Goal: Information Seeking & Learning: Learn about a topic

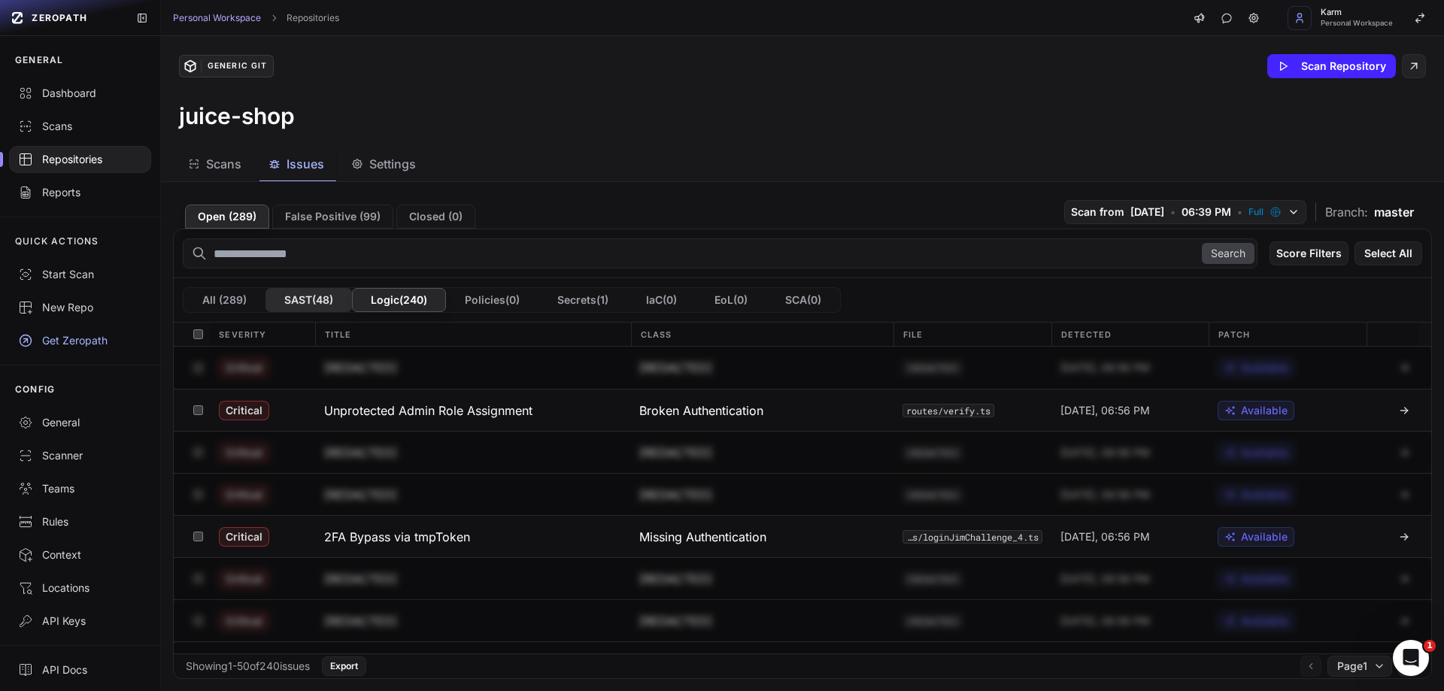
click at [320, 299] on button "SAST ( 48 )" at bounding box center [308, 300] width 86 height 24
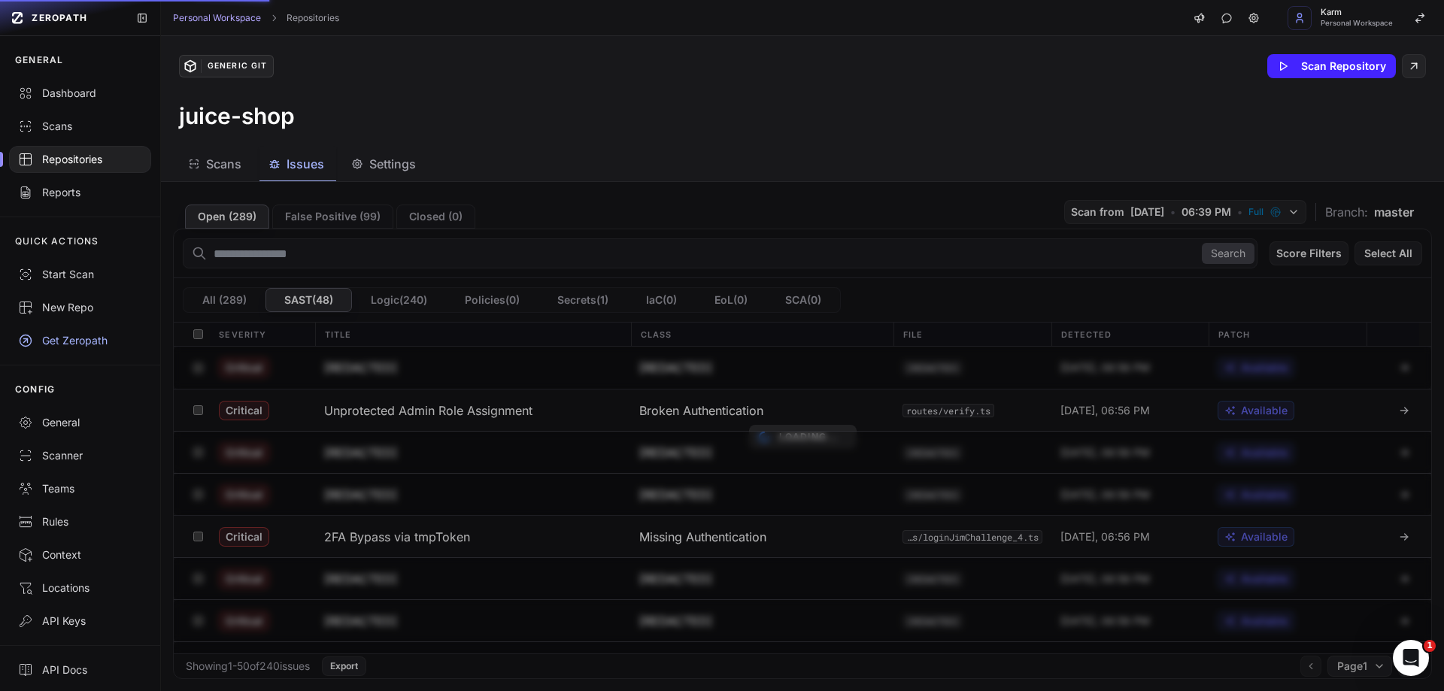
click at [216, 292] on div "Loading..." at bounding box center [802, 436] width 1283 height 509
click at [220, 296] on div "Loading..." at bounding box center [802, 436] width 1283 height 509
click at [231, 301] on div "Loading..." at bounding box center [802, 436] width 1283 height 509
click at [235, 296] on div "Loading..." at bounding box center [802, 436] width 1283 height 509
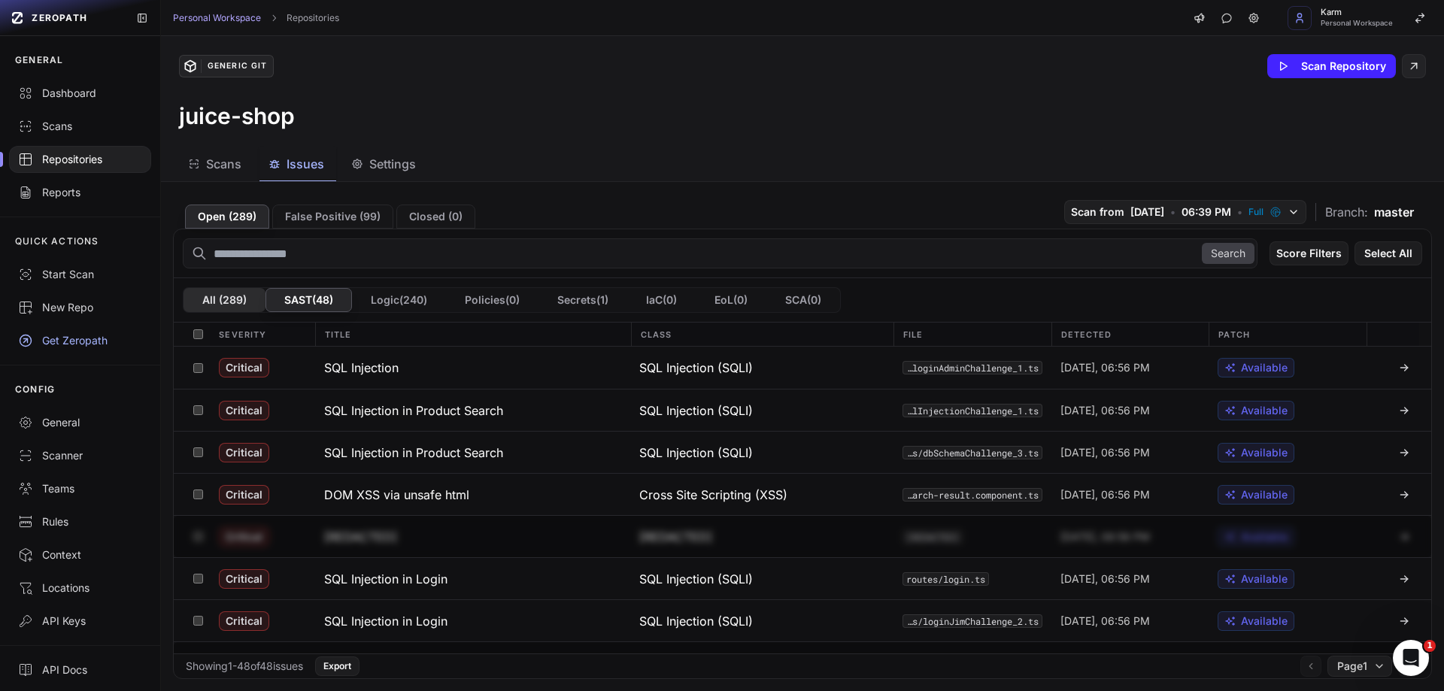
click at [211, 295] on button "All ( 289 )" at bounding box center [224, 300] width 82 height 24
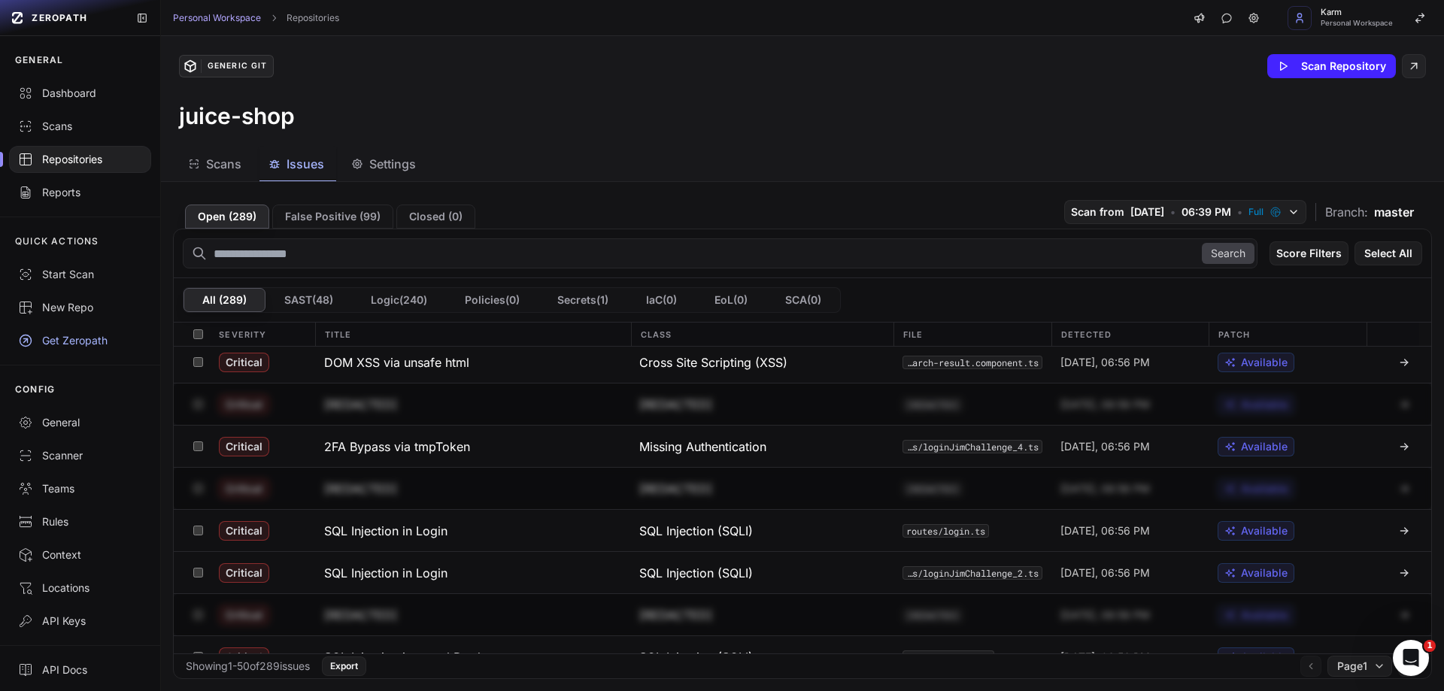
scroll to position [226, 0]
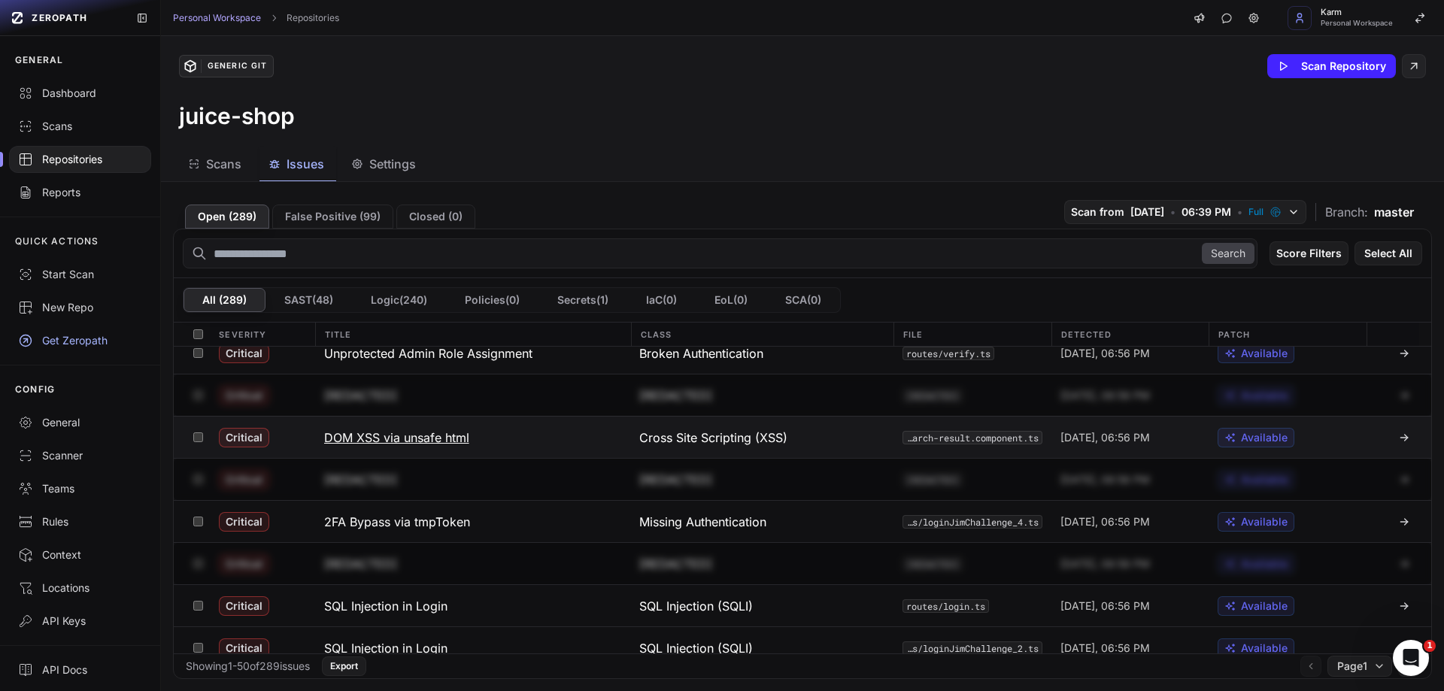
click at [396, 438] on h3 "DOM XSS via unsafe html" at bounding box center [396, 438] width 145 height 18
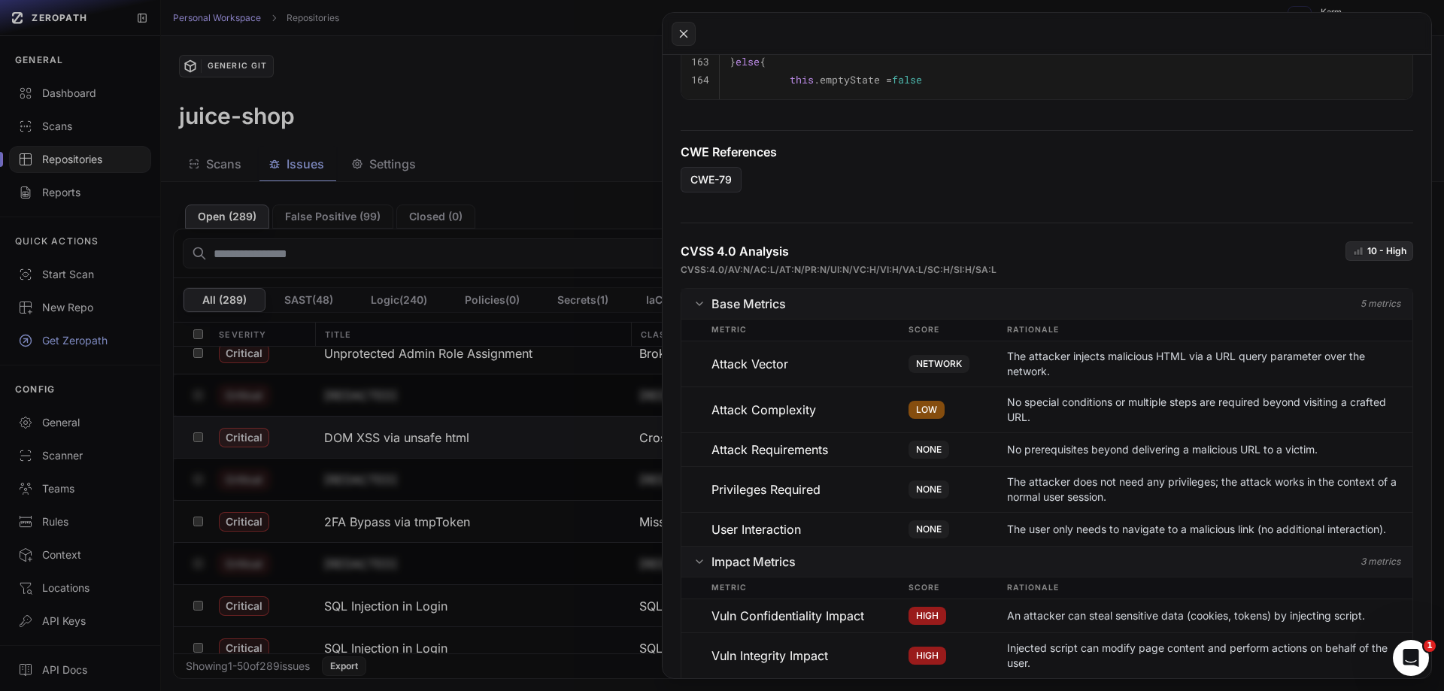
scroll to position [1060, 0]
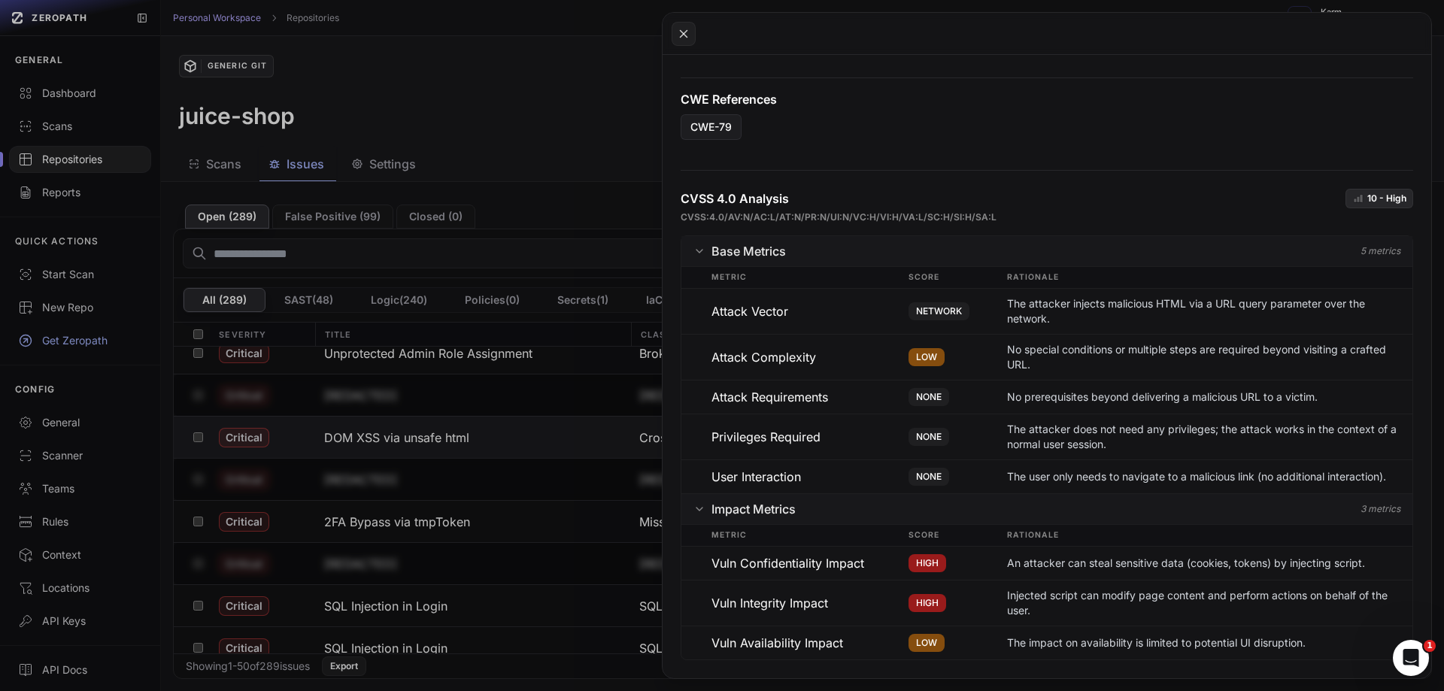
click at [1367, 198] on p "10 - High" at bounding box center [1386, 198] width 39 height 12
drag, startPoint x: 1353, startPoint y: 198, endPoint x: 1377, endPoint y: 194, distance: 24.4
click at [1377, 194] on div "10 - High" at bounding box center [1379, 199] width 68 height 20
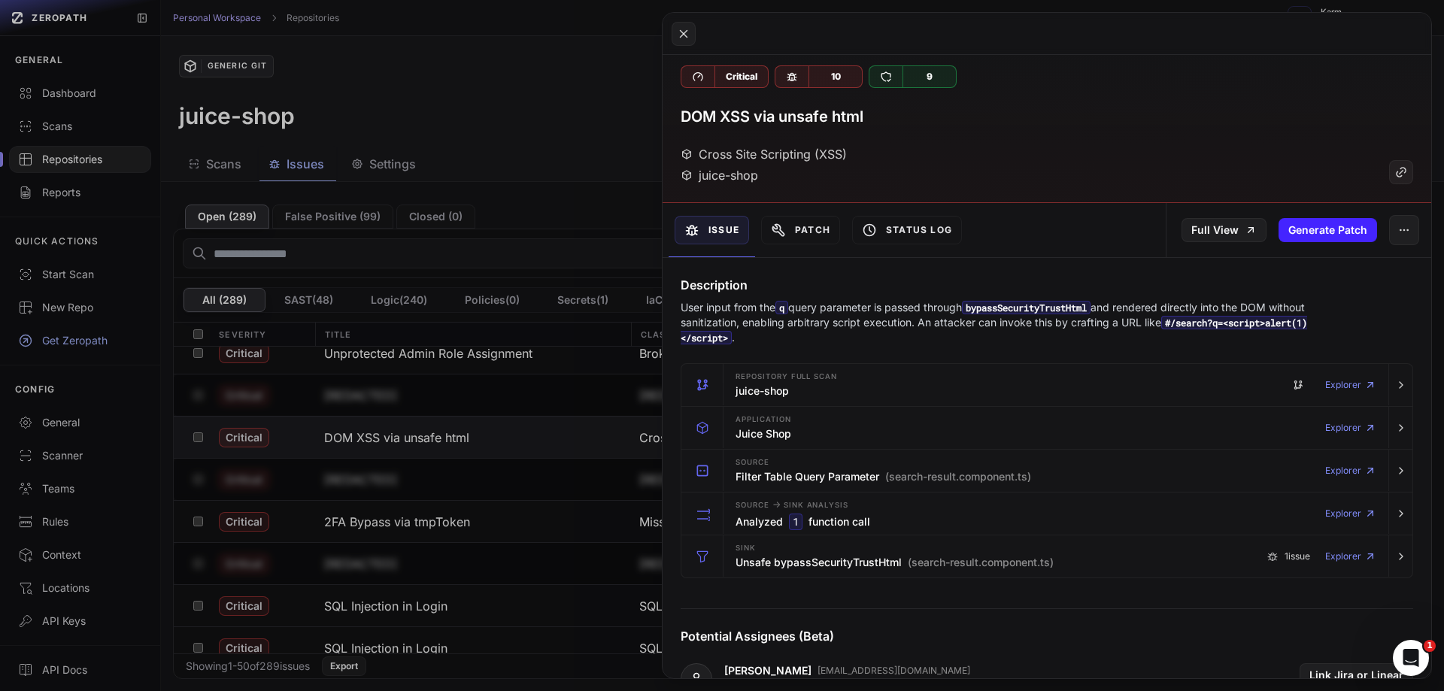
scroll to position [0, 0]
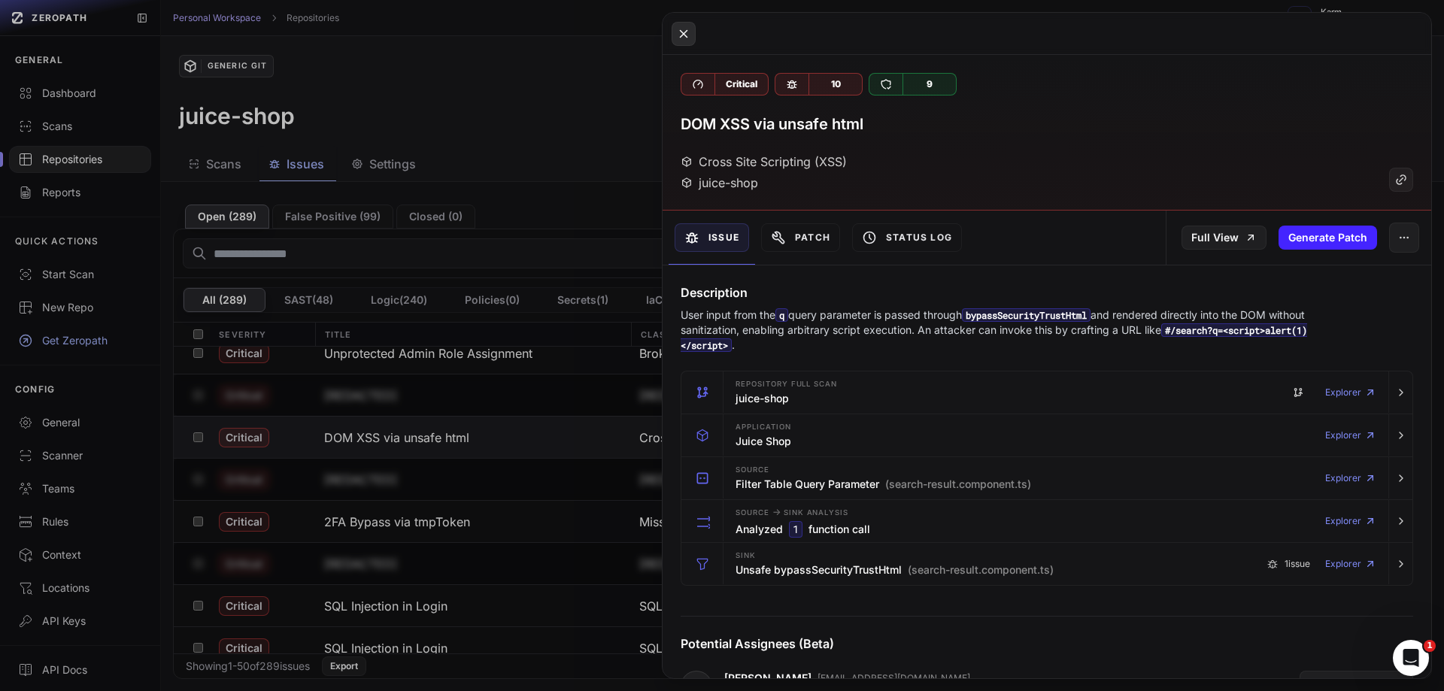
click at [678, 26] on icon at bounding box center [684, 34] width 14 height 18
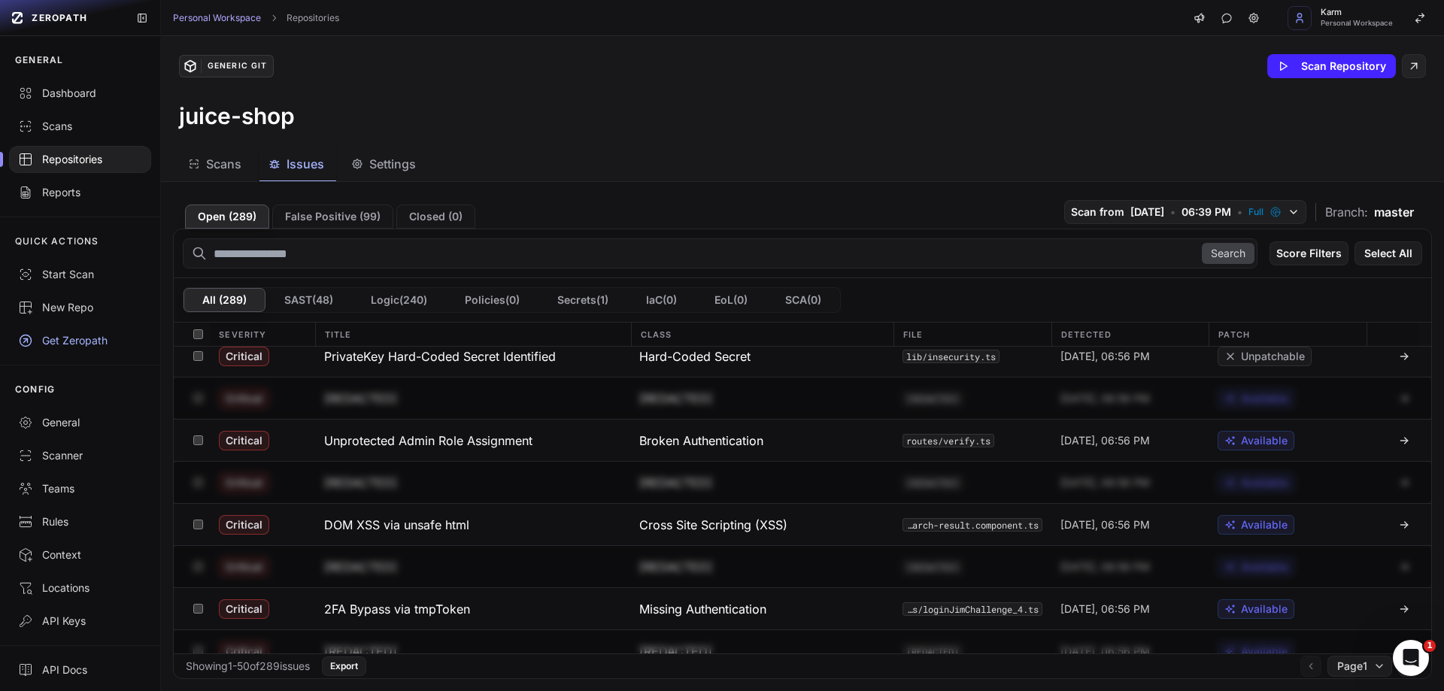
scroll to position [58, 0]
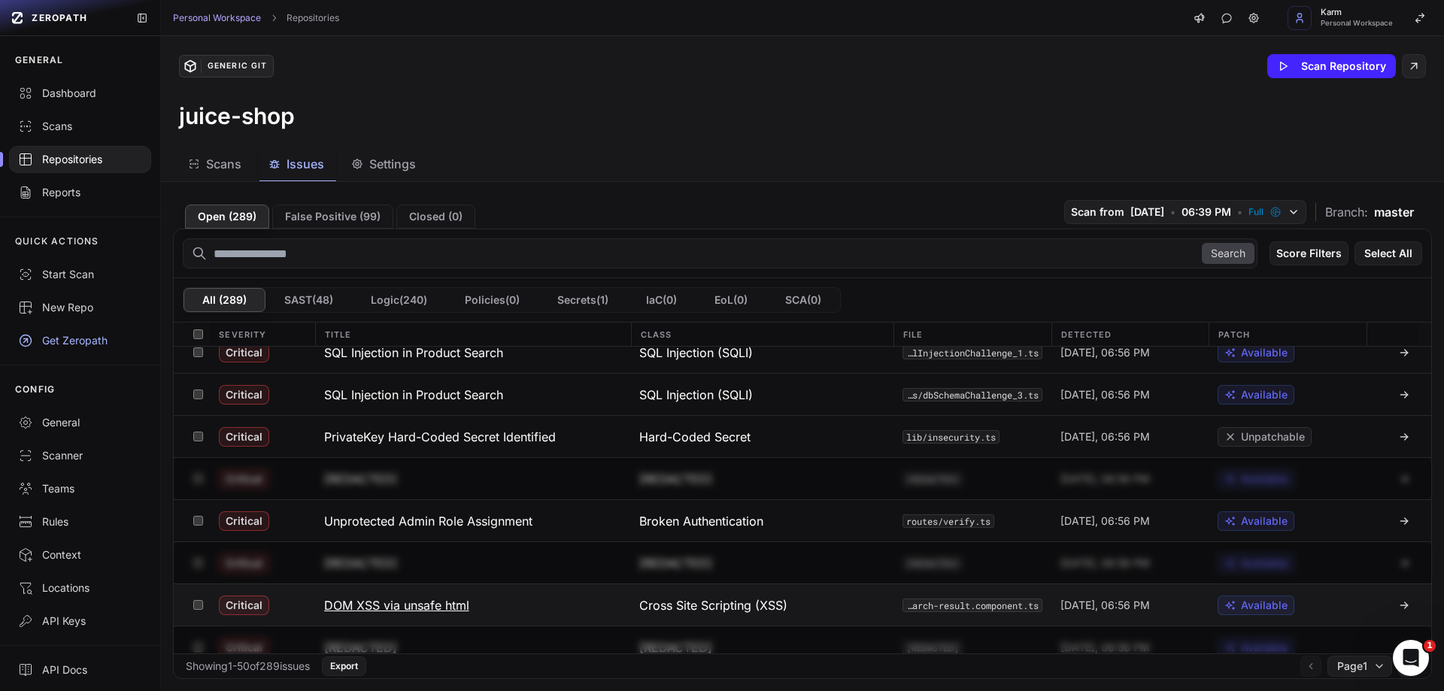
click at [429, 610] on h3 "DOM XSS via unsafe html" at bounding box center [396, 605] width 145 height 18
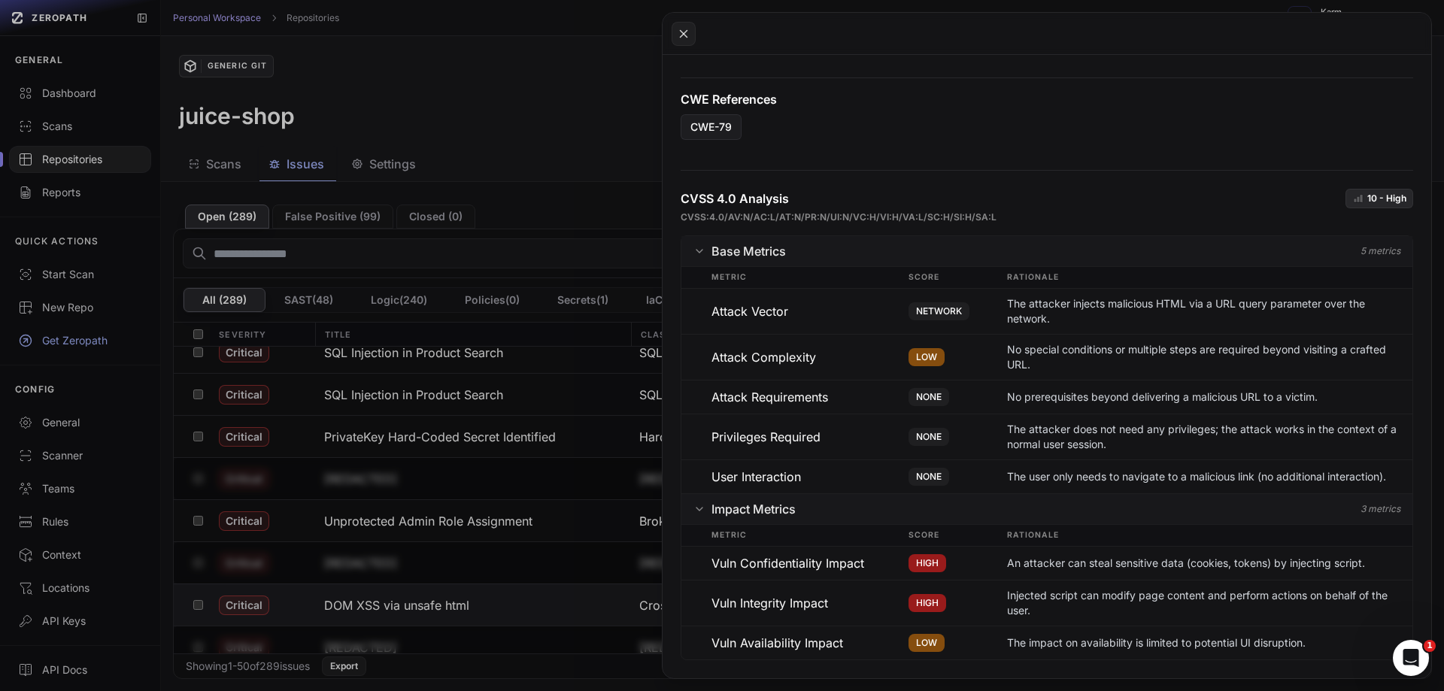
scroll to position [1060, 0]
